Goal: Task Accomplishment & Management: Complete application form

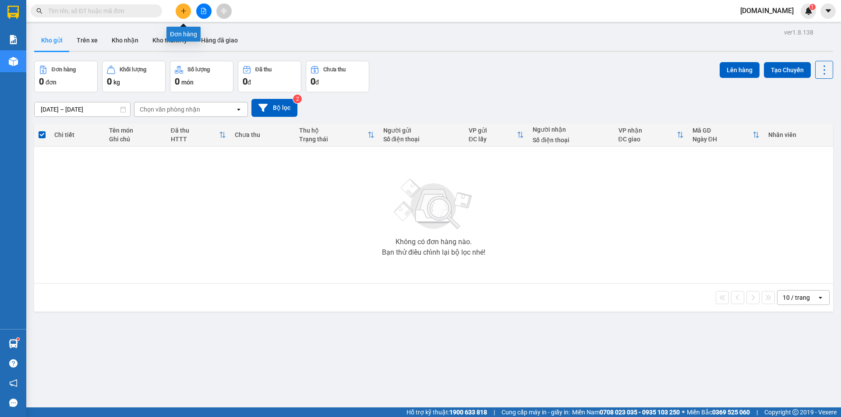
click at [183, 9] on icon "plus" at bounding box center [183, 10] width 0 height 5
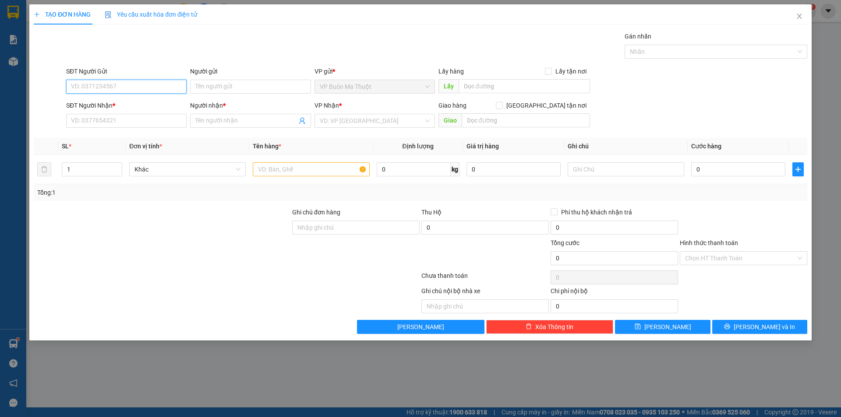
click at [155, 84] on input "SĐT Người Gửi" at bounding box center [126, 87] width 120 height 14
type input "0916104727"
click at [241, 86] on input "Người gửi" at bounding box center [250, 87] width 120 height 14
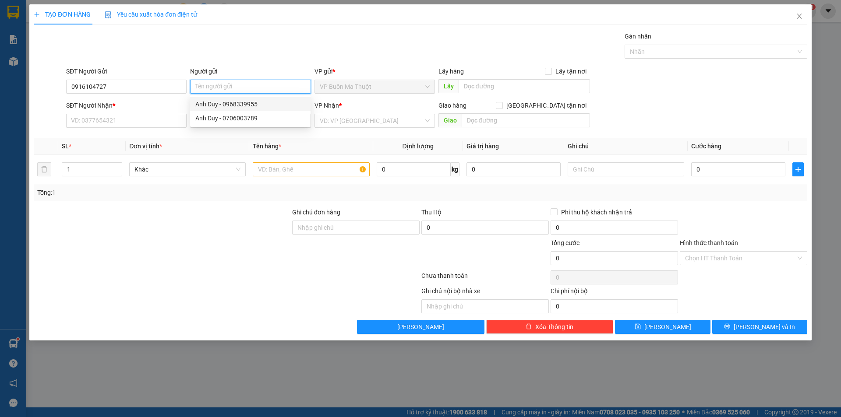
click at [240, 86] on input "Người gửi" at bounding box center [250, 87] width 120 height 14
type input "Chị Như Quyền"
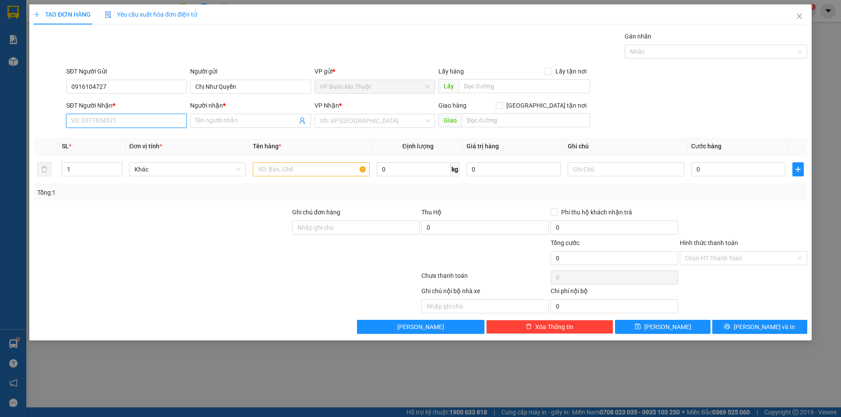
click at [127, 119] on input "SĐT Người Nhận *" at bounding box center [126, 121] width 120 height 14
type input "0988911358"
click at [207, 116] on input "Người nhận *" at bounding box center [245, 121] width 101 height 10
type input "[PERSON_NAME]"
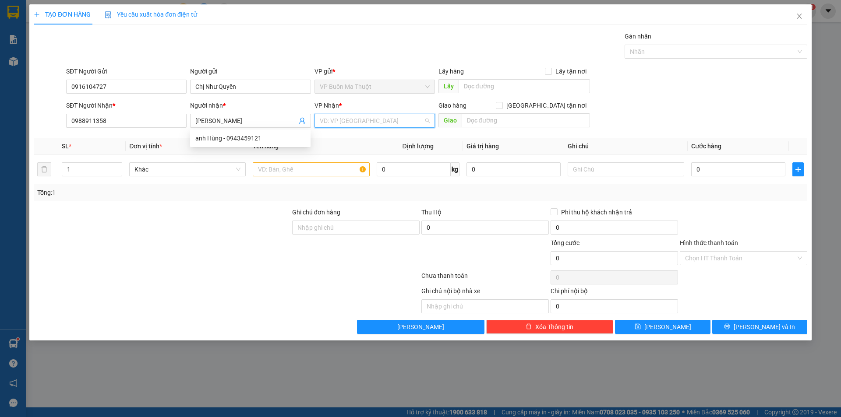
click at [353, 121] on input "search" at bounding box center [372, 120] width 104 height 13
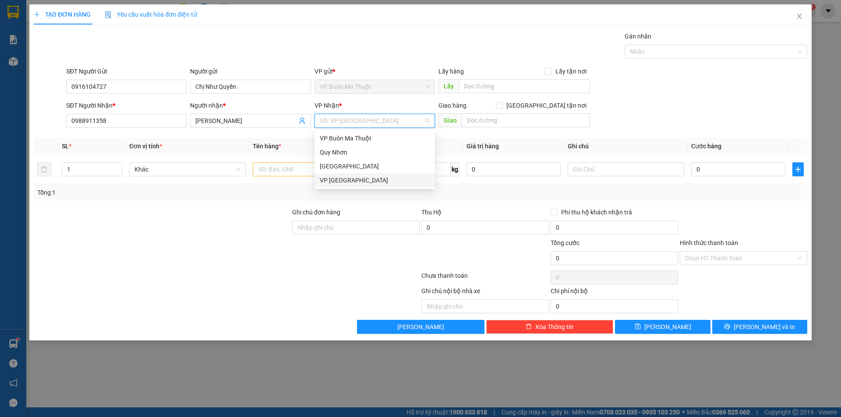
click at [345, 180] on div "VP [GEOGRAPHIC_DATA]" at bounding box center [375, 181] width 110 height 10
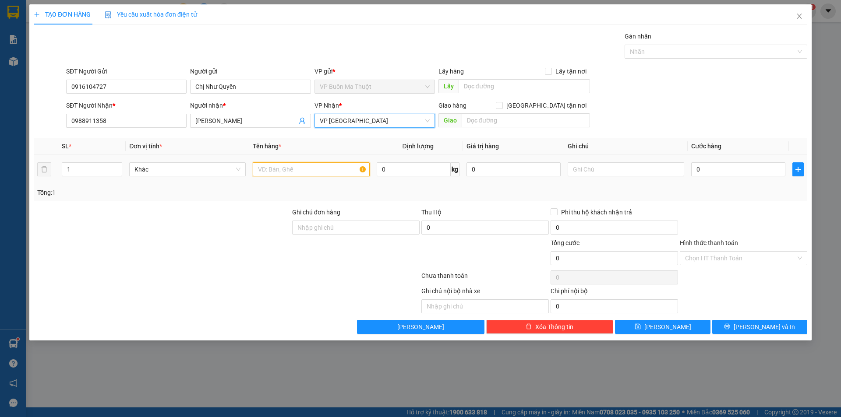
click at [279, 168] on input "text" at bounding box center [311, 169] width 116 height 14
type input "tập nút trắng"
click at [710, 170] on input "0" at bounding box center [738, 169] width 94 height 14
type input "3"
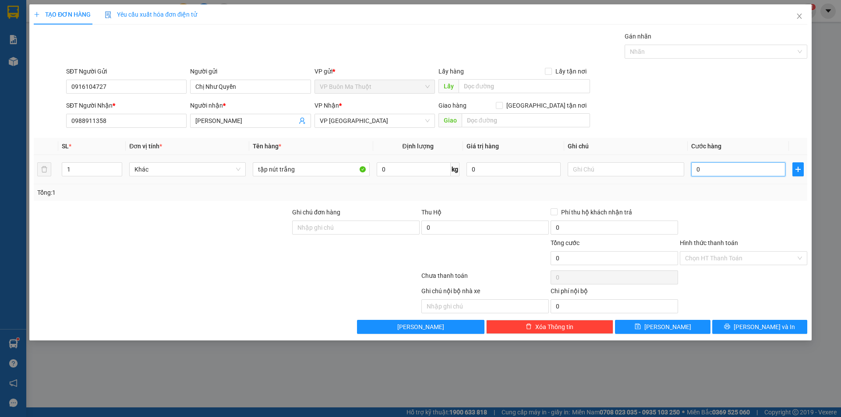
type input "3"
type input "30"
type input "300"
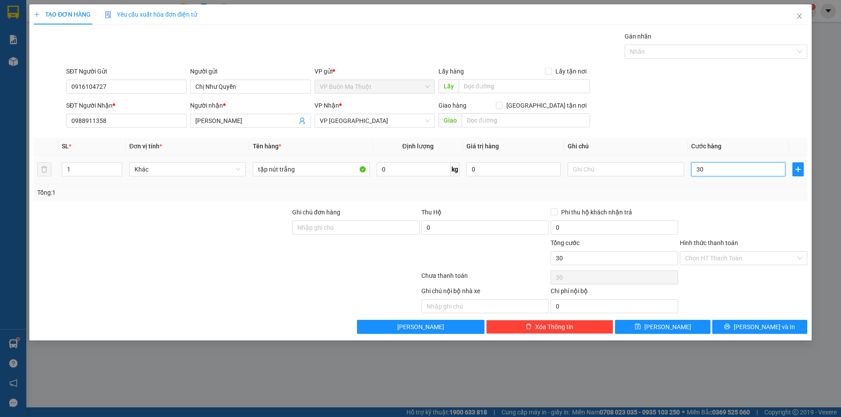
type input "300"
type input "3.000"
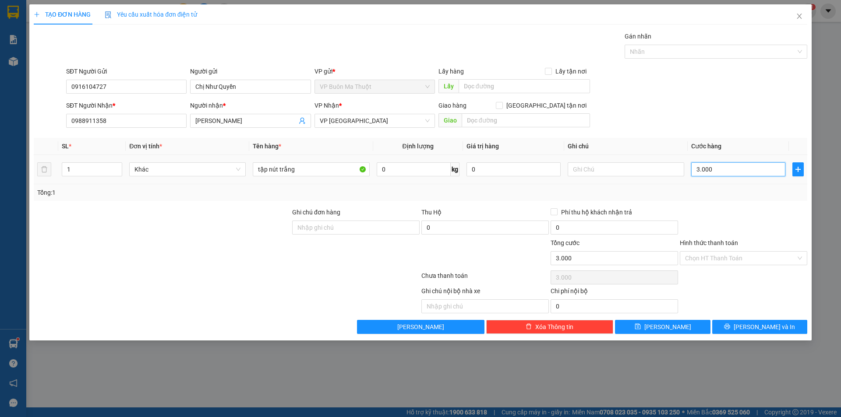
type input "30.000"
click at [674, 329] on button "[PERSON_NAME]" at bounding box center [662, 327] width 95 height 14
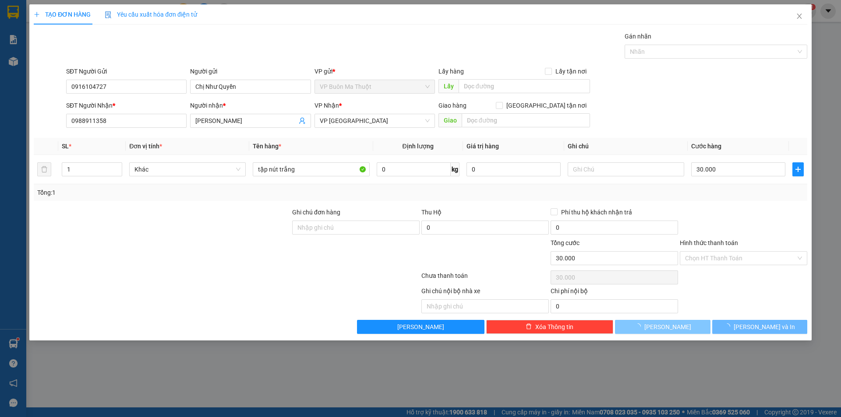
type input "0"
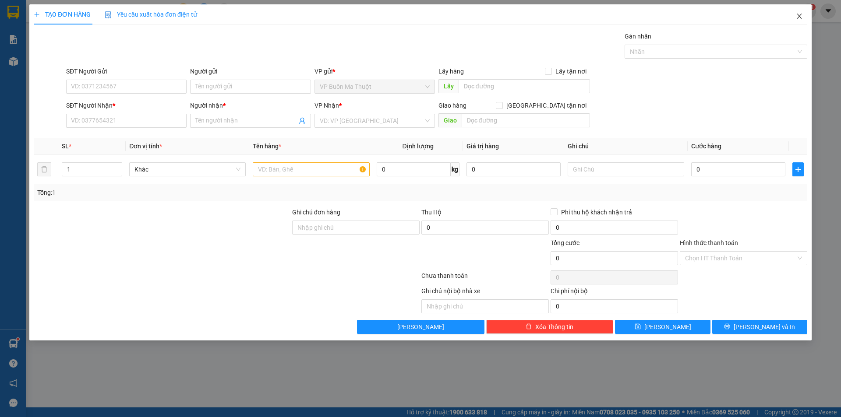
click at [800, 16] on icon "close" at bounding box center [799, 16] width 7 height 7
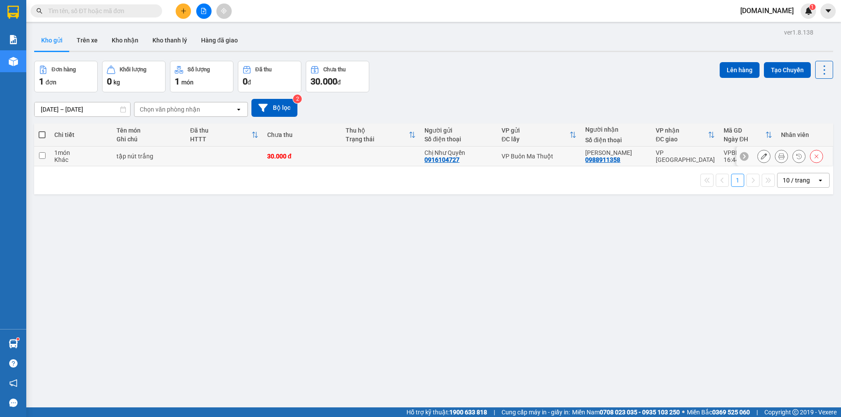
click at [99, 156] on div "Khác" at bounding box center [80, 159] width 53 height 7
checkbox input "true"
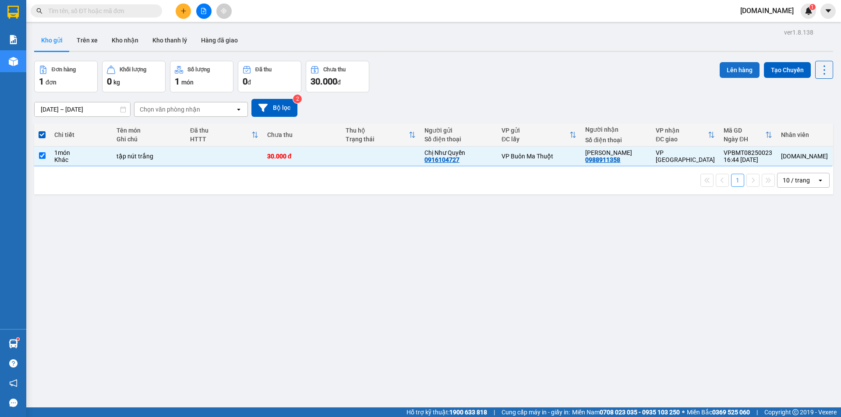
click at [728, 67] on button "Lên hàng" at bounding box center [739, 70] width 40 height 16
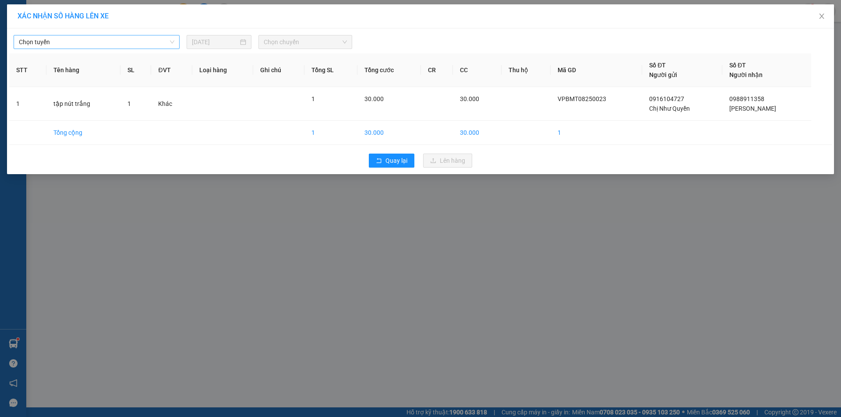
click at [137, 40] on span "Chọn tuyến" at bounding box center [96, 41] width 155 height 13
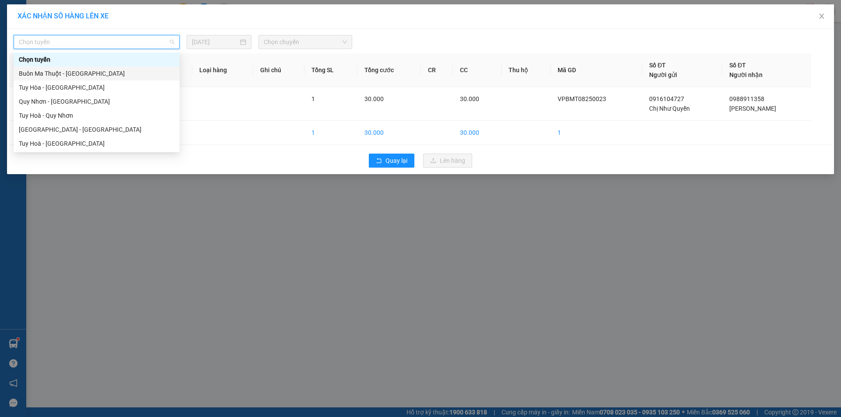
click at [116, 71] on div "Buôn Ma Thuột - [GEOGRAPHIC_DATA]" at bounding box center [96, 74] width 155 height 10
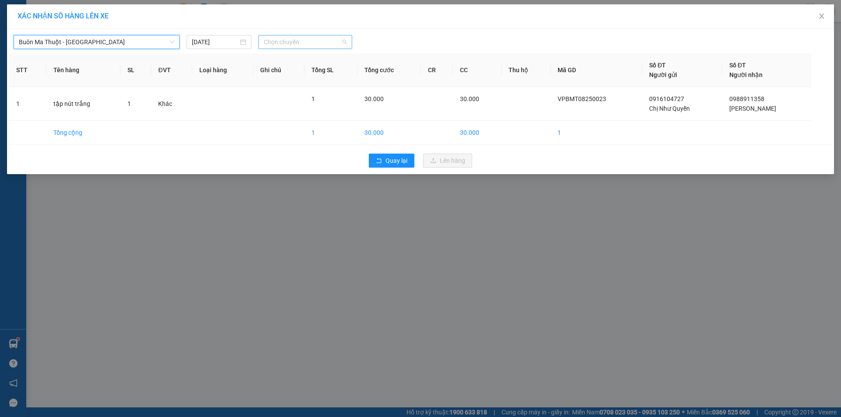
click at [346, 43] on span "Chọn chuyến" at bounding box center [305, 41] width 83 height 13
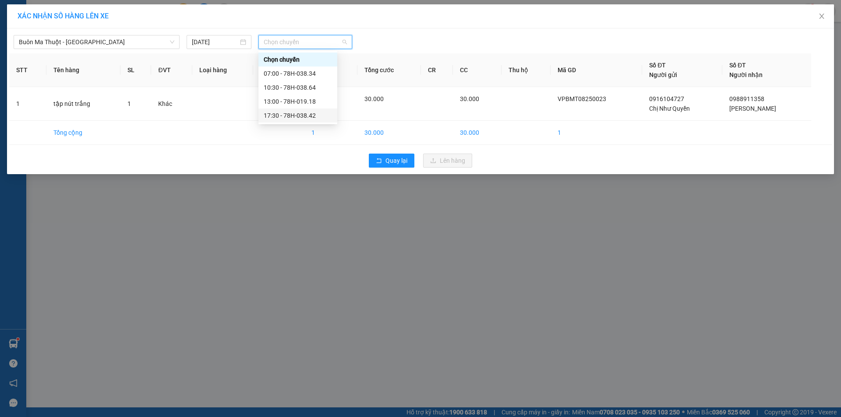
click at [303, 117] on div "17:30 - 78H-038.42" at bounding box center [298, 116] width 68 height 10
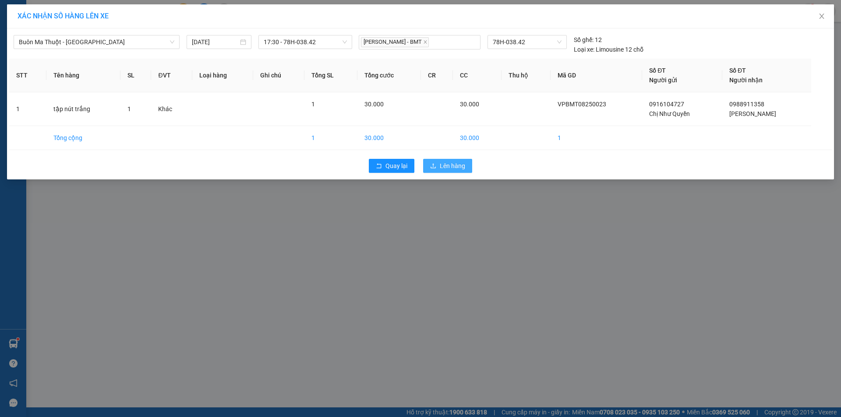
click at [455, 164] on span "Lên hàng" at bounding box center [452, 166] width 25 height 10
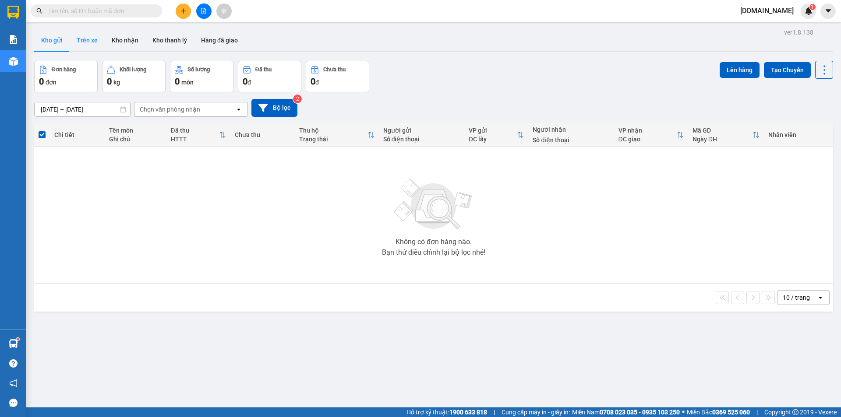
click at [87, 41] on button "Trên xe" at bounding box center [87, 40] width 35 height 21
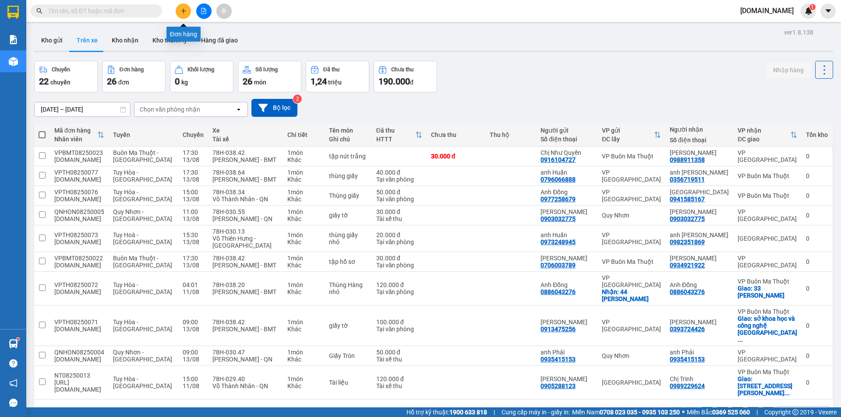
click at [182, 13] on icon "plus" at bounding box center [183, 11] width 6 height 6
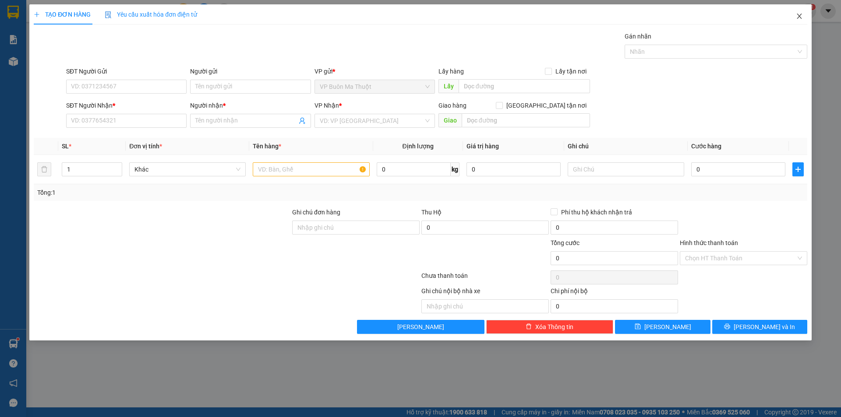
click at [799, 17] on icon "close" at bounding box center [799, 16] width 5 height 5
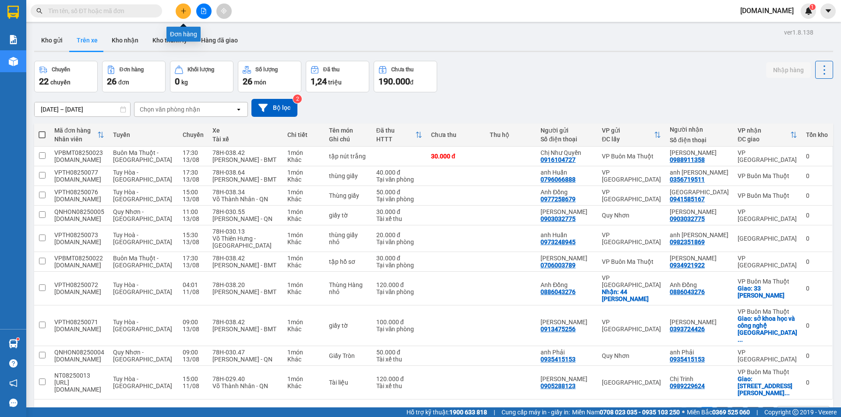
click at [183, 11] on icon "plus" at bounding box center [183, 10] width 0 height 5
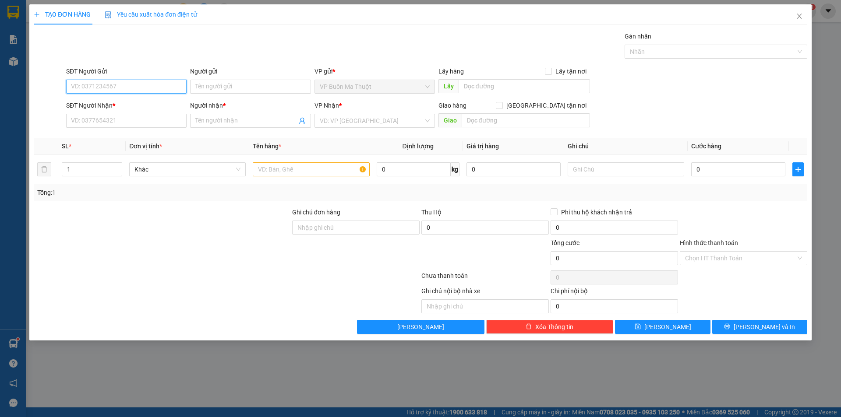
click at [141, 87] on input "SĐT Người Gửi" at bounding box center [126, 87] width 120 height 14
click at [108, 87] on input "SĐT Người Gửi" at bounding box center [126, 87] width 120 height 14
type input "0375828184"
click at [209, 88] on input "Người gửi" at bounding box center [250, 87] width 120 height 14
click at [215, 87] on input "Công hậu" at bounding box center [250, 87] width 120 height 14
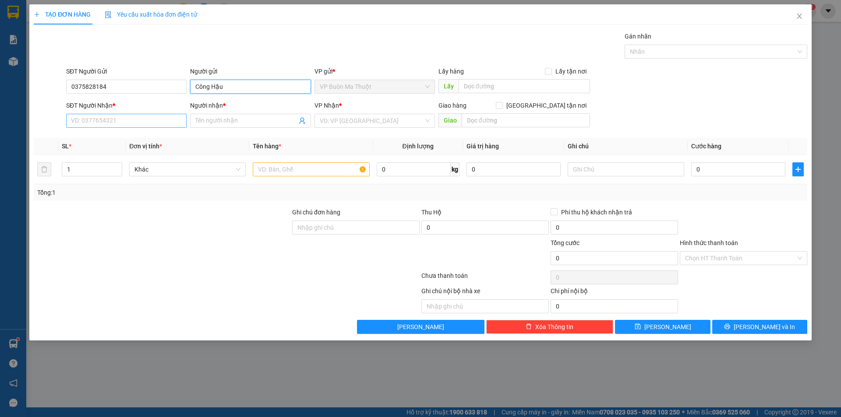
type input "Công Hậu"
click at [120, 118] on input "SĐT Người Nhận *" at bounding box center [126, 121] width 120 height 14
type input "0905065877"
click at [238, 122] on input "Người nhận *" at bounding box center [245, 121] width 101 height 10
click at [429, 121] on div "VD: VP [GEOGRAPHIC_DATA]" at bounding box center [374, 121] width 120 height 14
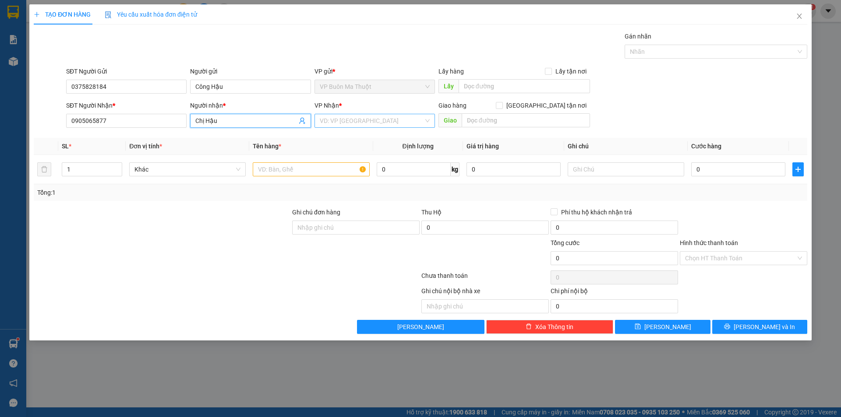
type input "Chị Hậu"
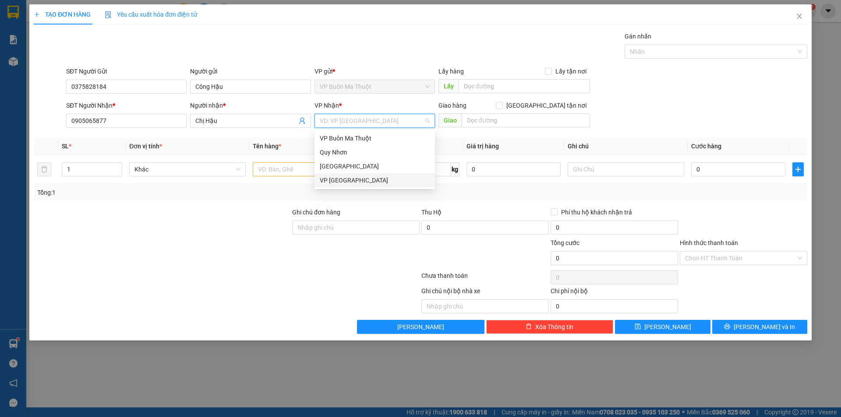
click at [345, 180] on div "VP [GEOGRAPHIC_DATA]" at bounding box center [375, 181] width 110 height 10
click at [335, 182] on div "VP [GEOGRAPHIC_DATA]" at bounding box center [375, 181] width 110 height 10
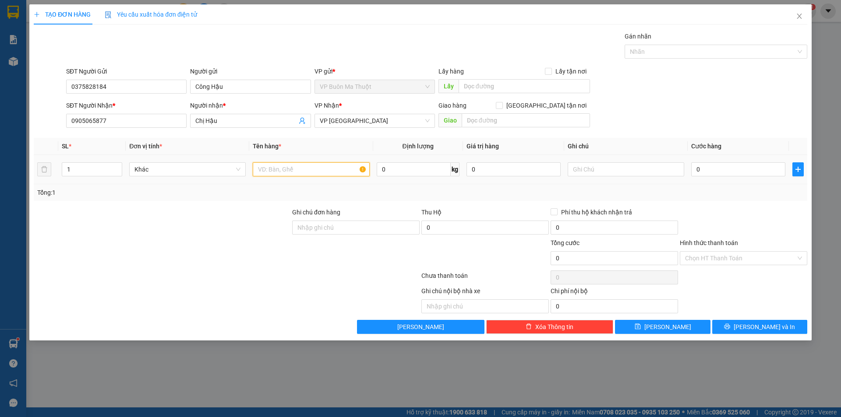
click at [279, 169] on input "text" at bounding box center [311, 169] width 116 height 14
type input "t"
type input "tập hồ sơ nâu"
click at [616, 171] on input "text" at bounding box center [626, 169] width 116 height 14
type input "Khách CK"
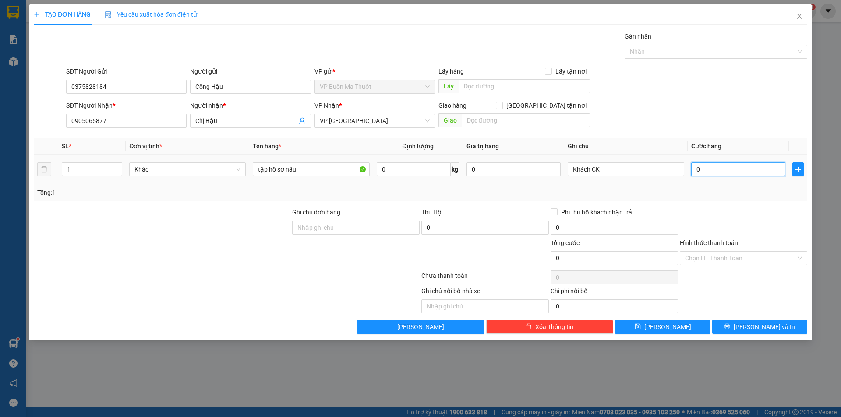
click at [729, 168] on input "0" at bounding box center [738, 169] width 94 height 14
type input "3"
type input "30"
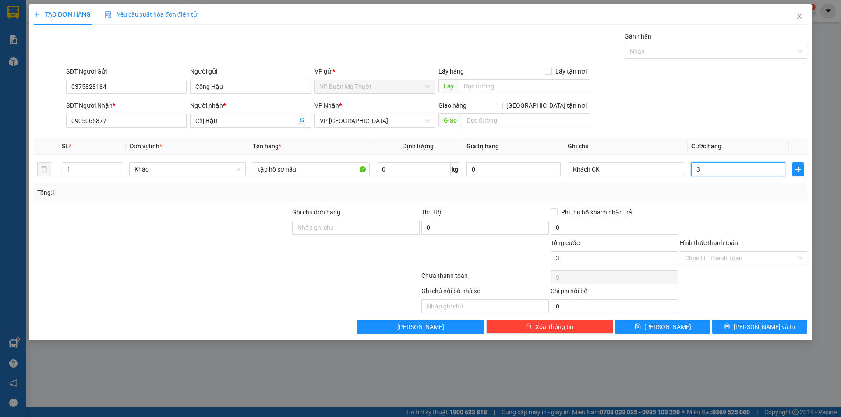
type input "30"
type input "300"
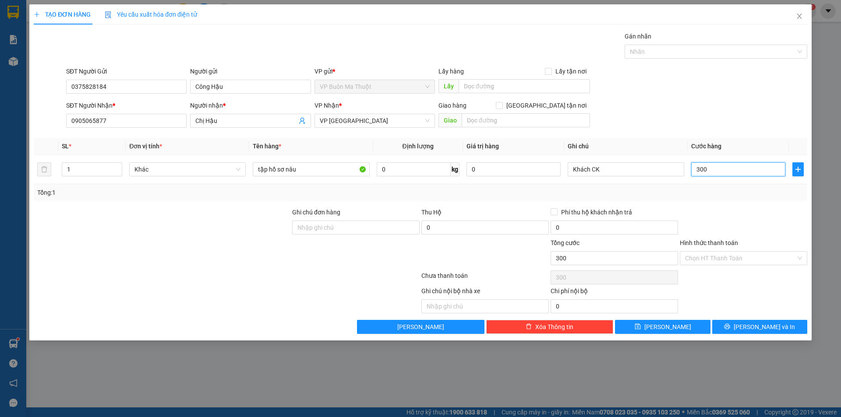
type input "3.000"
type input "30.000"
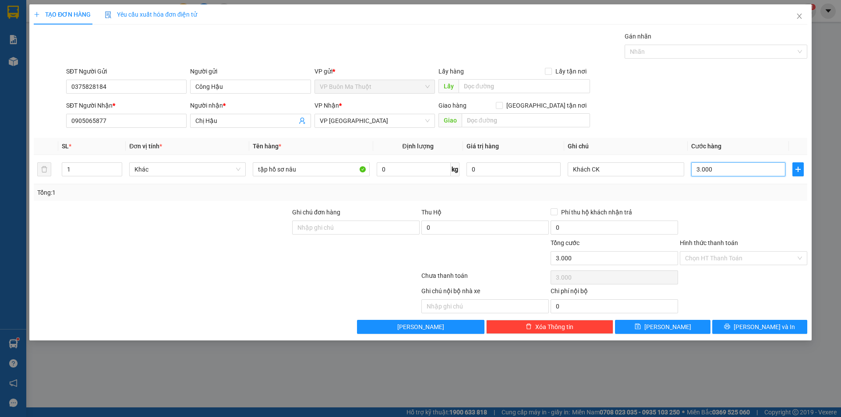
type input "30.000"
click at [534, 306] on input "text" at bounding box center [484, 307] width 127 height 14
click at [800, 257] on div "Chọn HT Thanh Toán" at bounding box center [743, 258] width 127 height 14
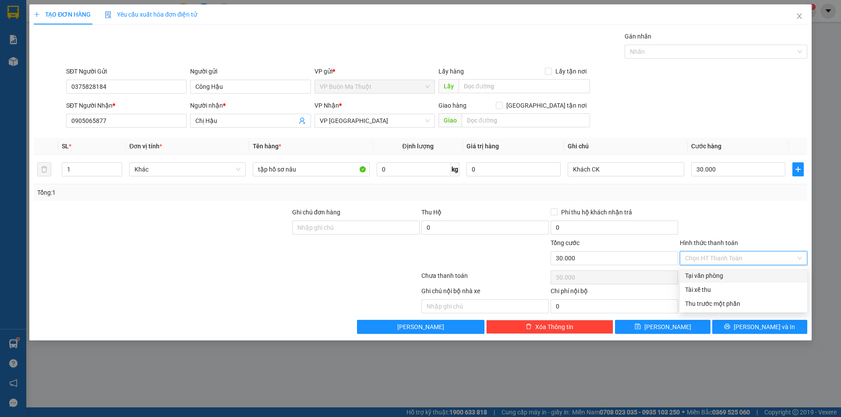
click at [711, 277] on div "Tại văn phòng" at bounding box center [743, 276] width 117 height 10
type input "0"
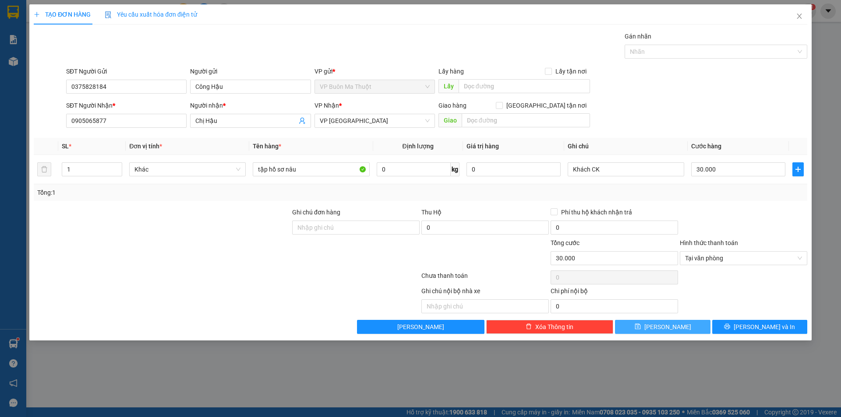
click at [673, 328] on button "[PERSON_NAME]" at bounding box center [662, 327] width 95 height 14
type input "0"
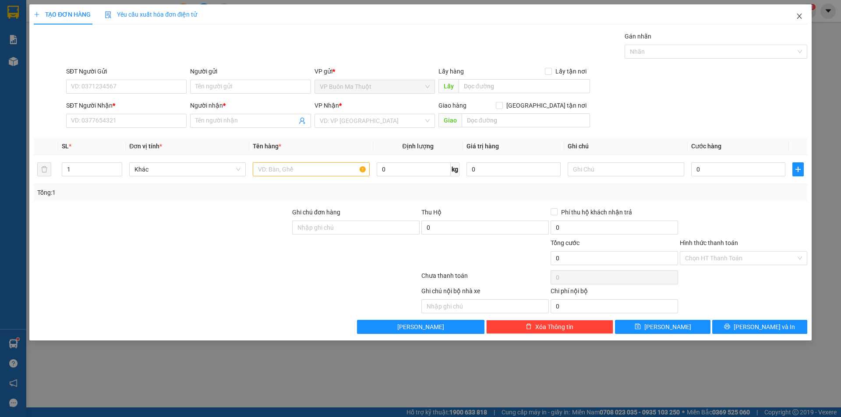
click at [800, 16] on icon "close" at bounding box center [799, 16] width 7 height 7
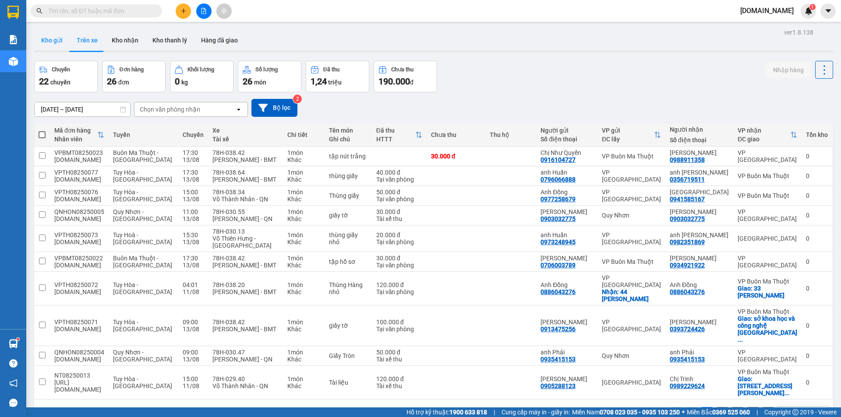
click at [55, 41] on button "Kho gửi" at bounding box center [51, 40] width 35 height 21
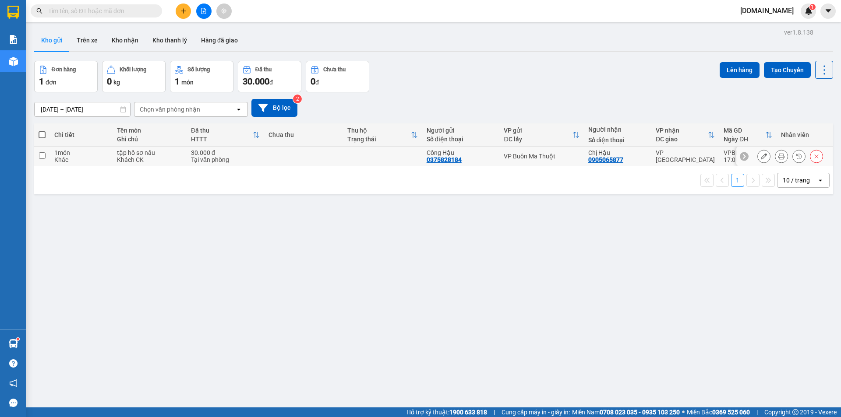
click at [79, 152] on div "1 món" at bounding box center [81, 152] width 54 height 7
checkbox input "true"
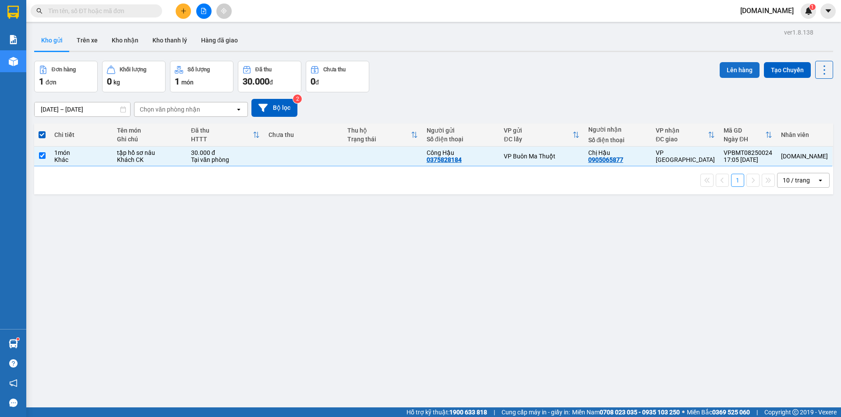
click at [732, 70] on button "Lên hàng" at bounding box center [739, 70] width 40 height 16
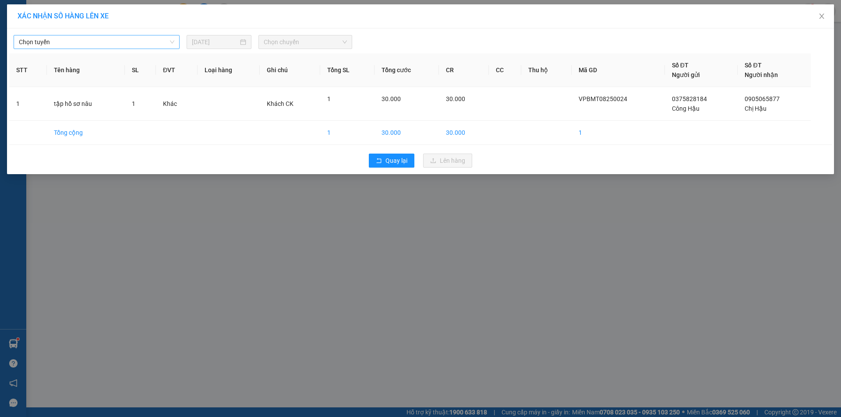
click at [170, 42] on span "Chọn tuyến" at bounding box center [96, 41] width 155 height 13
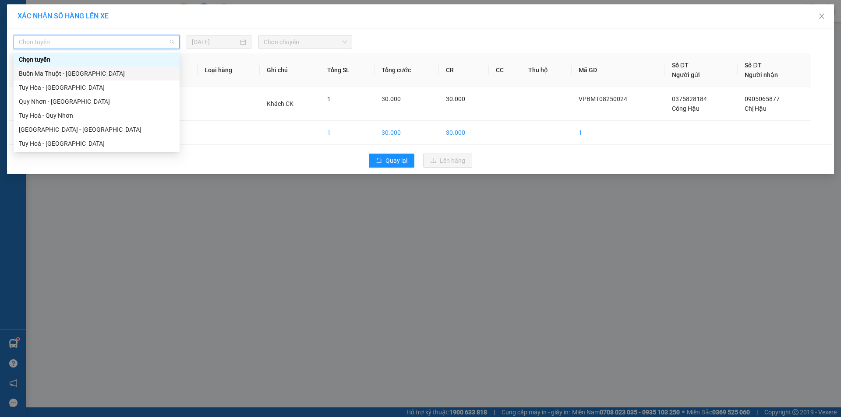
click at [75, 75] on div "Buôn Ma Thuột - [GEOGRAPHIC_DATA]" at bounding box center [96, 74] width 155 height 10
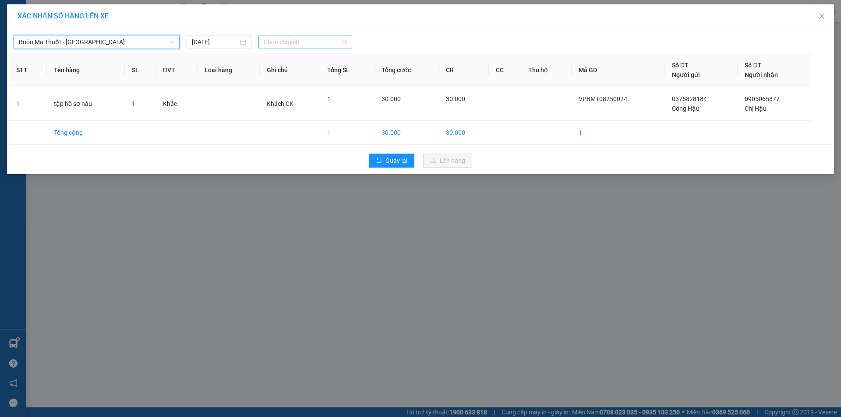
click at [345, 41] on span "Chọn chuyến" at bounding box center [305, 41] width 83 height 13
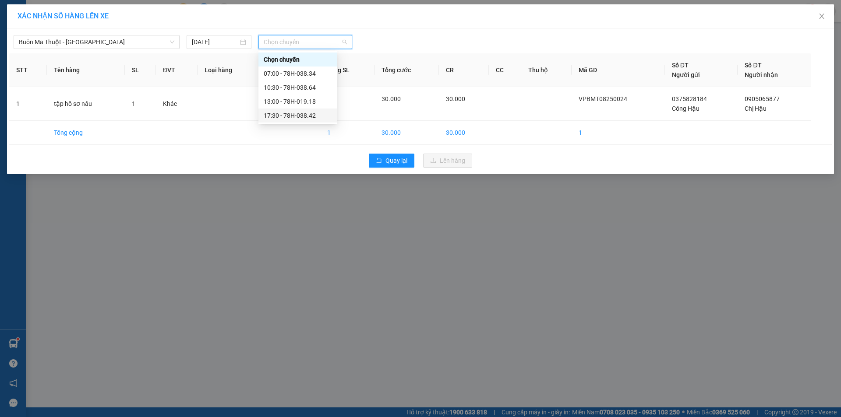
click at [296, 115] on div "17:30 - 78H-038.42" at bounding box center [298, 116] width 68 height 10
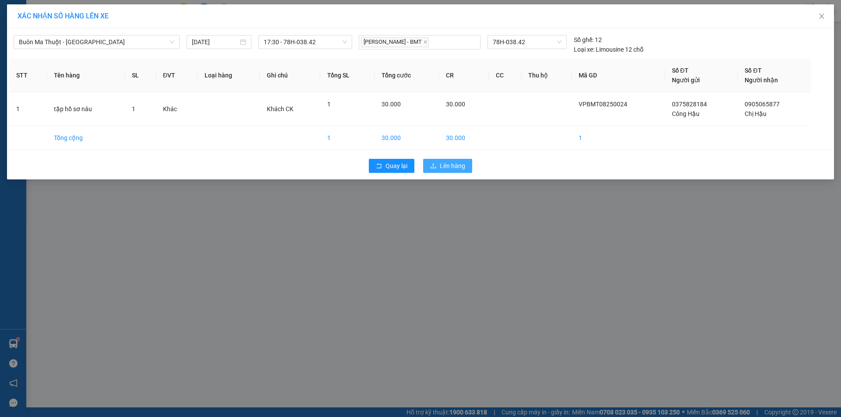
click at [450, 167] on span "Lên hàng" at bounding box center [452, 166] width 25 height 10
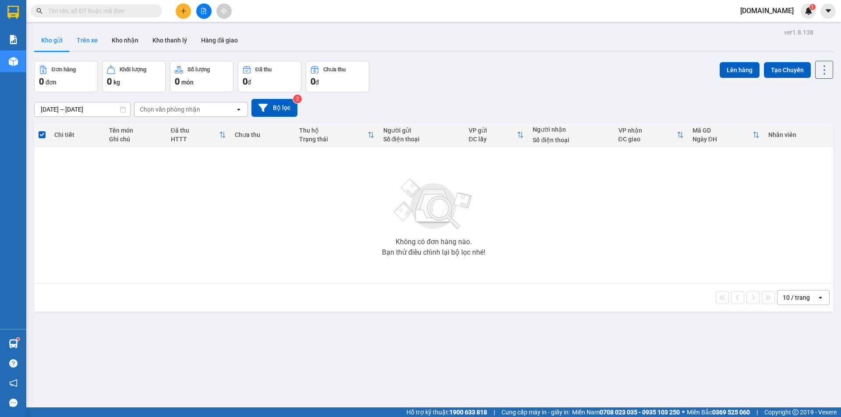
click at [85, 41] on button "Trên xe" at bounding box center [87, 40] width 35 height 21
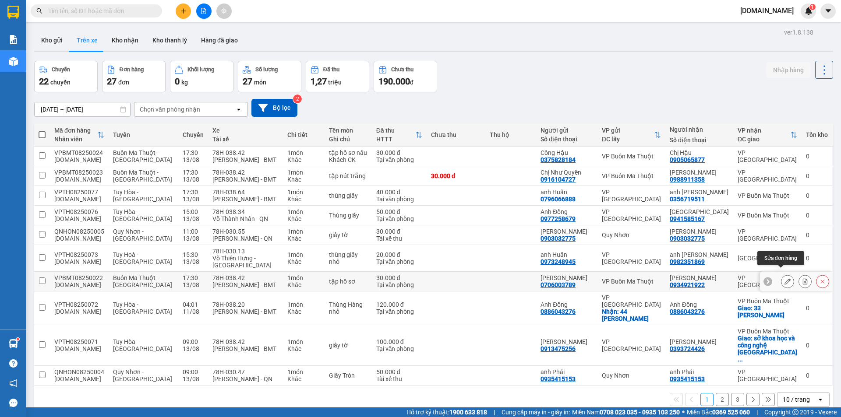
click at [784, 279] on icon at bounding box center [787, 282] width 6 height 6
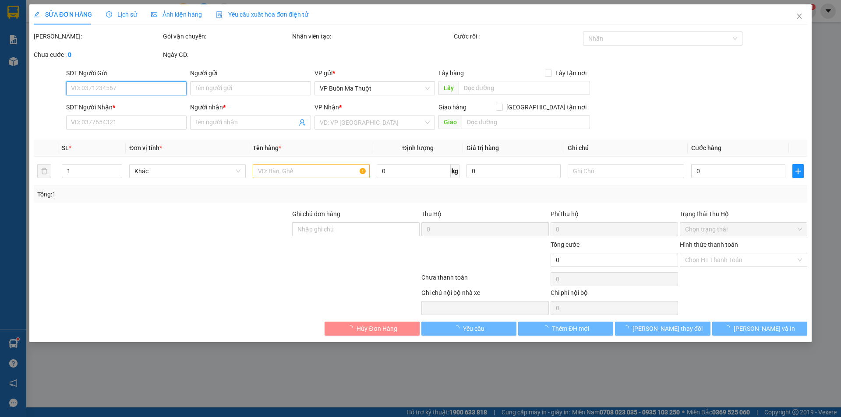
type input "0706003789"
type input "[PERSON_NAME]"
type input "0934921922"
type input "[PERSON_NAME]"
type input "30.000"
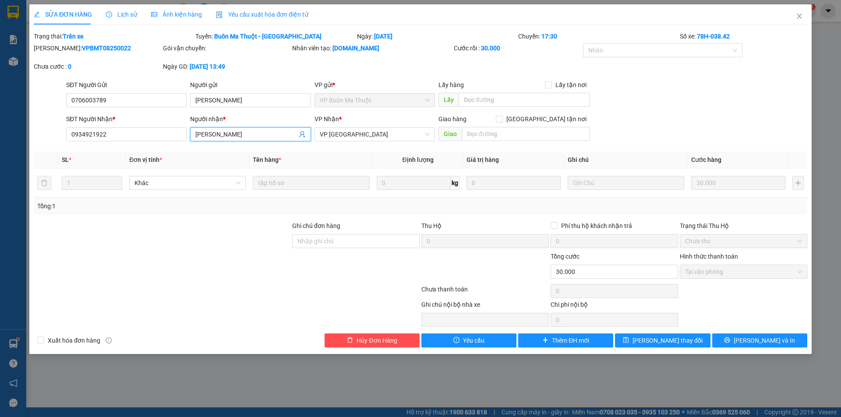
click at [204, 135] on input "[PERSON_NAME]" at bounding box center [245, 135] width 101 height 10
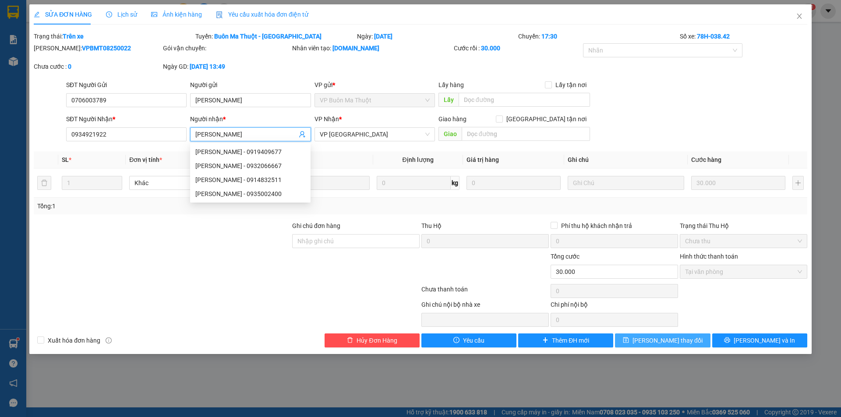
type input "[PERSON_NAME]"
click at [662, 342] on span "[PERSON_NAME] thay đổi" at bounding box center [667, 341] width 70 height 10
